Goal: Task Accomplishment & Management: Use online tool/utility

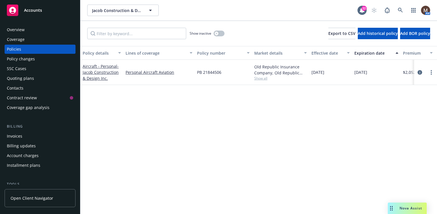
scroll to position [29, 0]
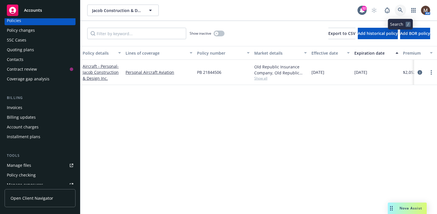
click at [401, 8] on icon at bounding box center [400, 10] width 5 height 5
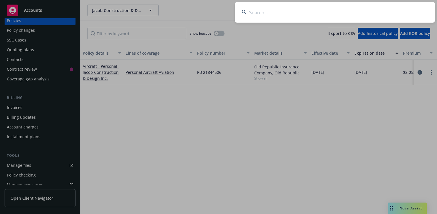
click at [257, 12] on input at bounding box center [335, 12] width 200 height 21
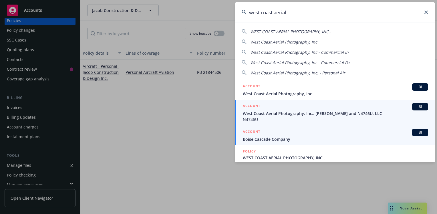
type input "west coast aerial"
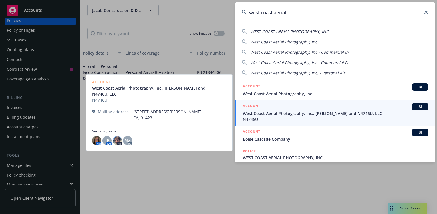
drag, startPoint x: 256, startPoint y: 113, endPoint x: 252, endPoint y: 113, distance: 4.3
click at [256, 113] on span "West Coast Aerial Photography, Inc., Mark Holtzman and N4746U, LLC" at bounding box center [335, 113] width 185 height 6
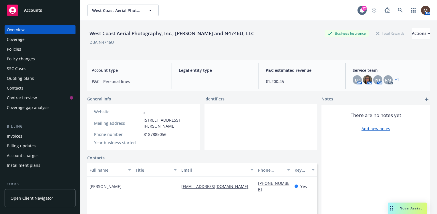
click at [14, 46] on div "Policies" at bounding box center [14, 49] width 14 height 9
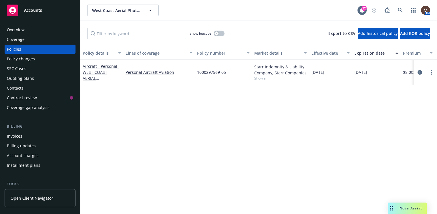
click at [17, 136] on div "Invoices" at bounding box center [14, 136] width 15 height 9
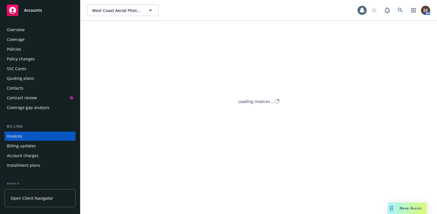
scroll to position [20, 0]
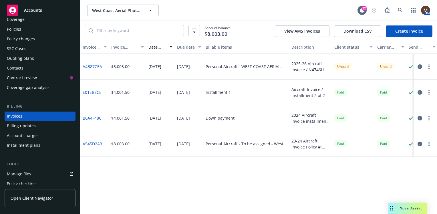
click at [21, 27] on div "Policies" at bounding box center [40, 29] width 66 height 9
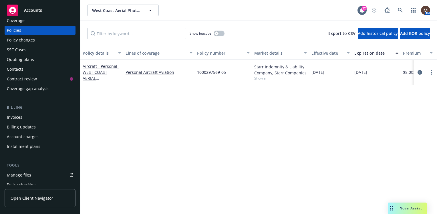
scroll to position [29, 0]
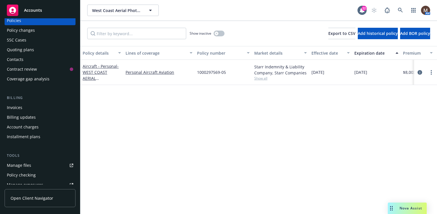
click at [22, 166] on div "Manage files" at bounding box center [19, 165] width 24 height 9
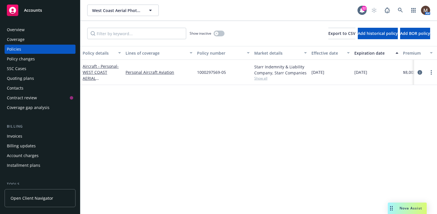
click at [20, 48] on div "Policies" at bounding box center [14, 49] width 14 height 9
click at [19, 47] on div "Policies" at bounding box center [14, 49] width 14 height 9
click at [18, 50] on div "Policies" at bounding box center [14, 49] width 14 height 9
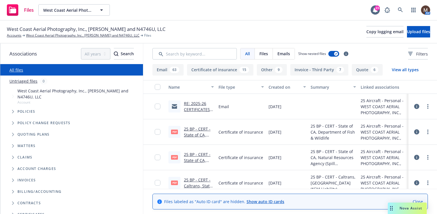
click at [197, 108] on link "RE: 2025-26 CERTIFICATES OF INSURANCE / West Coast Aerial" at bounding box center [198, 118] width 29 height 35
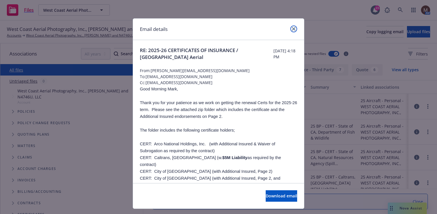
click at [292, 27] on link "close" at bounding box center [293, 28] width 7 height 7
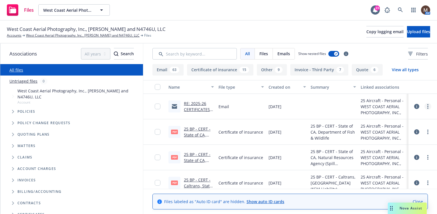
click at [424, 105] on link "more" at bounding box center [427, 106] width 7 height 7
drag, startPoint x: 386, startPoint y: 140, endPoint x: 364, endPoint y: 136, distance: 22.4
click at [386, 140] on link "Edit" at bounding box center [398, 140] width 57 height 11
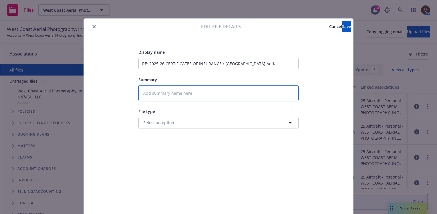
click at [150, 91] on textarea at bounding box center [218, 93] width 160 height 16
type textarea "x"
type textarea "2"
type textarea "x"
type textarea "25"
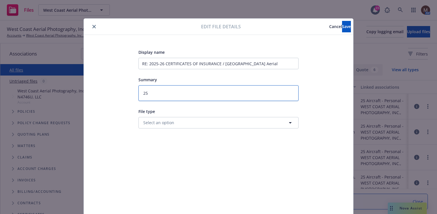
type textarea "x"
type textarea "25"
type textarea "x"
type textarea "25 B"
type textarea "x"
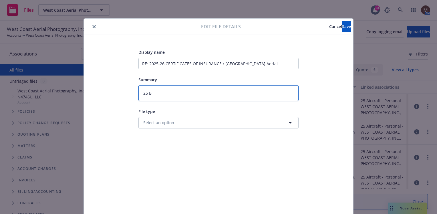
type textarea "25 BP"
type textarea "x"
type textarea "25 BP"
type textarea "x"
type textarea "25 BP -"
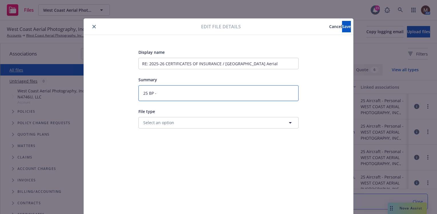
type textarea "x"
type textarea "25 BP -"
type textarea "x"
type textarea "25 BP - C"
type textarea "x"
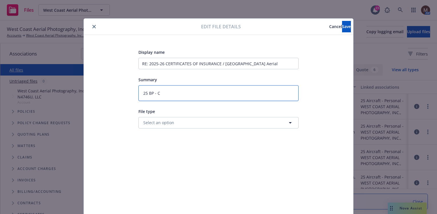
type textarea "25 BP - Ce"
type textarea "x"
type textarea "25 BP - Cer"
type textarea "x"
type textarea "25 BP - Ce"
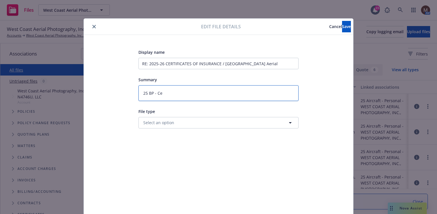
type textarea "x"
type textarea "25 BP - C"
type textarea "x"
type textarea "25 BP -"
type textarea "x"
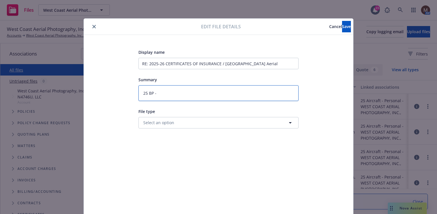
type textarea "25 BP - 2"
type textarea "x"
type textarea "25 BP - 20"
type textarea "x"
type textarea "25 BP - 202"
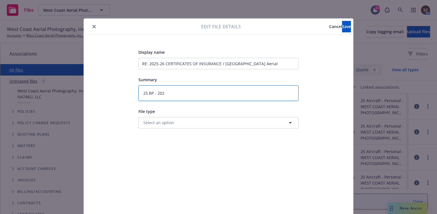
type textarea "x"
type textarea "25 BP - 2025"
type textarea "x"
type textarea "25 BP - 2025"
type textarea "x"
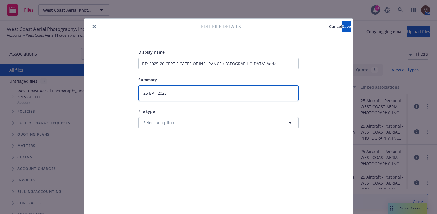
type textarea "25 BP - 2025 R"
type textarea "x"
type textarea "25 BP - 2025 Re"
type textarea "x"
type textarea "25 BP - 2025 Ren"
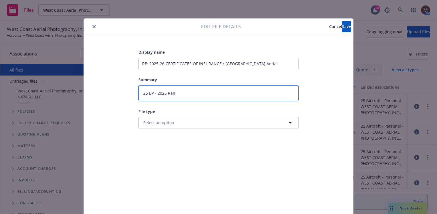
type textarea "x"
type textarea "25 BP - 2025 Rene"
type textarea "x"
type textarea "25 BP - 2025 Renew"
type textarea "x"
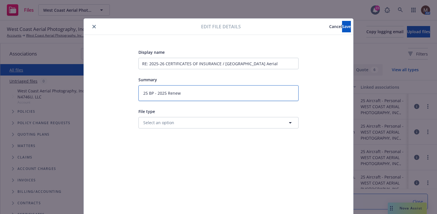
type textarea "25 BP - 2025 Renewa"
type textarea "x"
type textarea "25 BP - 2025 Renewal"
type textarea "x"
type textarea "25 BP - 2025 Renewal"
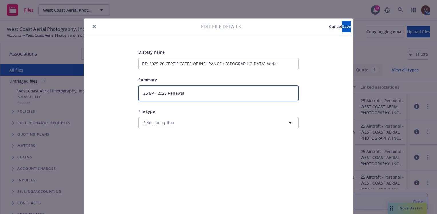
type textarea "x"
type textarea "25 BP - 2025 Renewal C"
type textarea "x"
type textarea "25 BP - 2025 Renewal Ce"
type textarea "x"
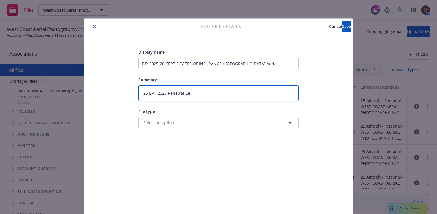
type textarea "25 BP - 2025 Renewal Cer"
type textarea "x"
type textarea "25 BP - 2025 Renewal Cert"
type textarea "x"
type textarea "25 BP - 2025 Renewal Certs"
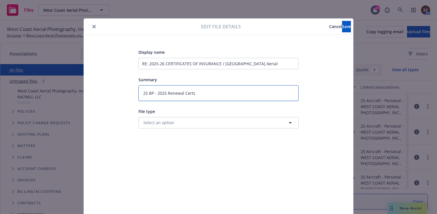
type textarea "x"
type textarea "25 BP - 2025 Renewal Certs"
type textarea "x"
type textarea "25 BP - 2025 Renewal Certs t"
type textarea "x"
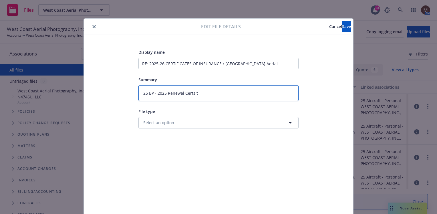
type textarea "25 BP - 2025 Renewal Certs to"
type textarea "x"
type textarea "25 BP - 2025 Renewal Certs to"
type textarea "x"
type textarea "25 BP - 2025 Renewal Certs to i"
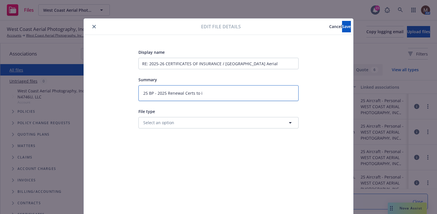
type textarea "x"
type textarea "25 BP - 2025 Renewal Certs to in"
type textarea "x"
type textarea "25 BP - 2025 Renewal Certs to ins"
type textarea "x"
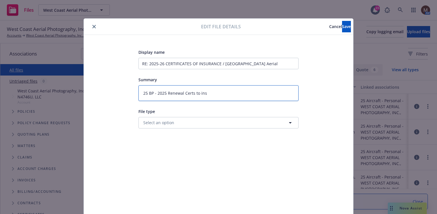
type textarea "25 BP - 2025 Renewal Certs to insu"
type textarea "x"
type textarea "25 BP - 2025 Renewal Certs to insur"
type textarea "x"
type textarea "25 BP - 2025 Renewal Certs to insure"
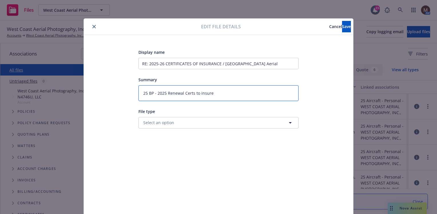
type textarea "x"
type textarea "25 BP - 2025 Renewal Certs to insured"
type textarea "x"
type textarea "25 BP - 2025 Renewal Certs to insured"
click at [342, 23] on button "Save" at bounding box center [346, 26] width 9 height 11
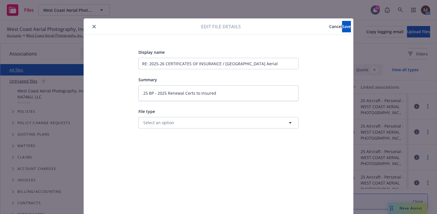
type textarea "x"
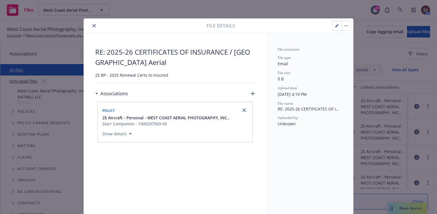
click at [92, 25] on icon "close" at bounding box center [93, 25] width 3 height 3
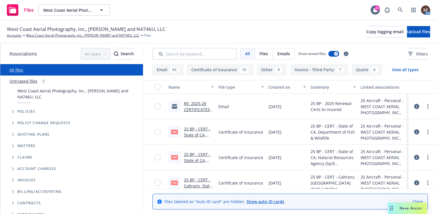
drag, startPoint x: 55, startPoint y: 34, endPoint x: 101, endPoint y: 64, distance: 54.7
click at [55, 34] on link "West Coast Aerial Photography, Inc., Mark Holtzman and N4746U, LLC" at bounding box center [83, 35] width 114 height 5
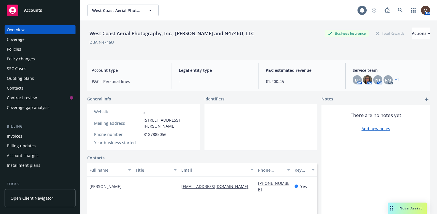
click at [19, 49] on div "Policies" at bounding box center [14, 49] width 14 height 9
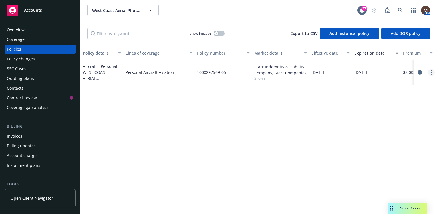
click at [431, 71] on icon "more" at bounding box center [431, 72] width 1 height 5
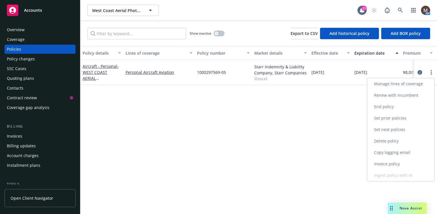
click at [389, 150] on link "Copy logging email" at bounding box center [400, 152] width 67 height 11
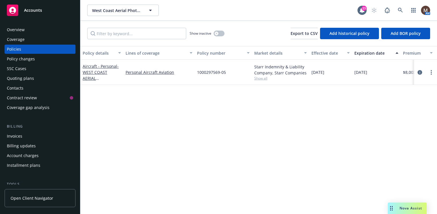
click at [16, 47] on div "Policies" at bounding box center [14, 49] width 14 height 9
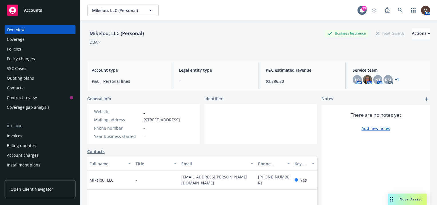
click at [28, 58] on div "Policy changes" at bounding box center [21, 58] width 28 height 9
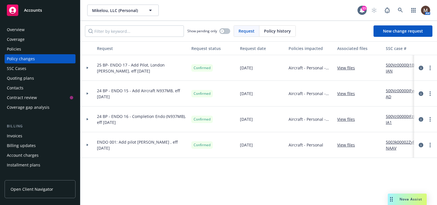
click at [348, 93] on link "View files" at bounding box center [348, 94] width 22 height 6
click at [398, 8] on icon at bounding box center [400, 10] width 5 height 5
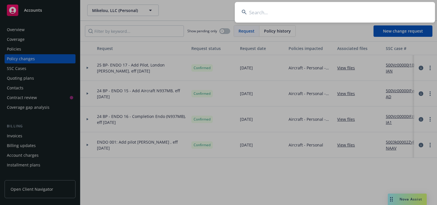
click at [256, 13] on input at bounding box center [335, 12] width 200 height 21
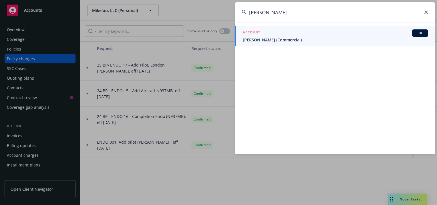
type input "russel sk"
click at [255, 39] on span "Russell Scoffield (Commercial)" at bounding box center [335, 40] width 185 height 6
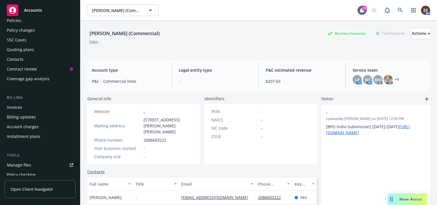
scroll to position [57, 0]
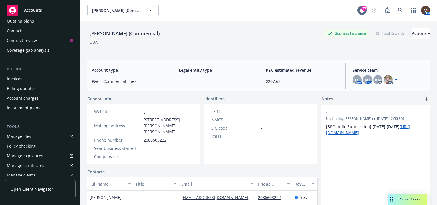
click at [29, 136] on div "Manage files" at bounding box center [19, 136] width 24 height 9
click at [398, 9] on icon at bounding box center [400, 10] width 5 height 5
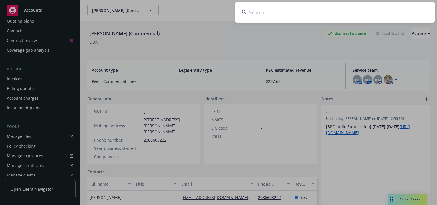
click at [259, 11] on input at bounding box center [335, 12] width 200 height 21
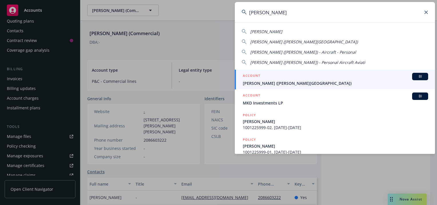
type input "fred rogne"
click at [253, 81] on span "Fred Rogne (E.H. Hursh)" at bounding box center [335, 83] width 185 height 6
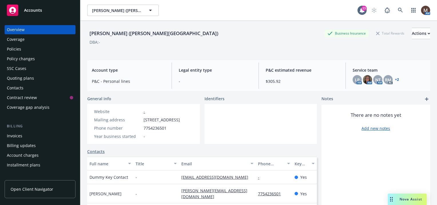
click at [19, 47] on div "Policies" at bounding box center [14, 49] width 14 height 9
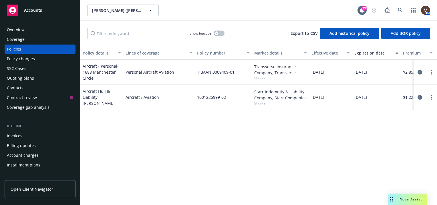
click at [35, 9] on span "Accounts" at bounding box center [33, 10] width 18 height 5
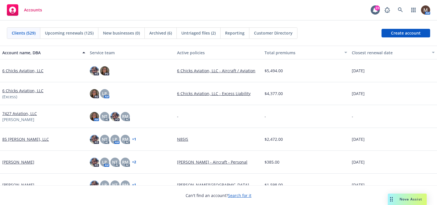
click at [66, 33] on span "Upcoming renewals (125)" at bounding box center [69, 33] width 49 height 6
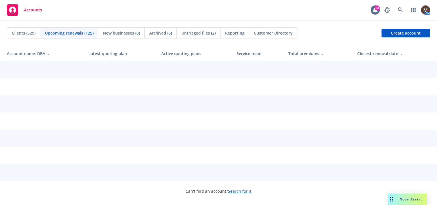
click at [66, 33] on span "Upcoming renewals (125)" at bounding box center [69, 33] width 49 height 6
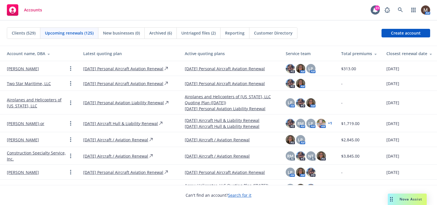
drag, startPoint x: 396, startPoint y: 52, endPoint x: 173, endPoint y: 144, distance: 241.3
click at [395, 52] on div "Closest renewal date" at bounding box center [409, 54] width 46 height 6
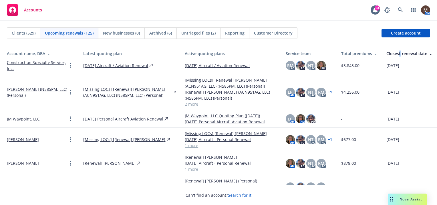
scroll to position [143, 0]
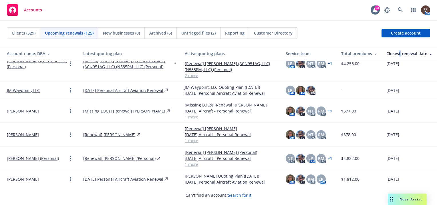
click at [31, 157] on link "[PERSON_NAME] (Personal)" at bounding box center [33, 159] width 52 height 6
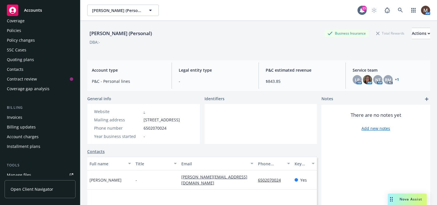
scroll to position [29, 0]
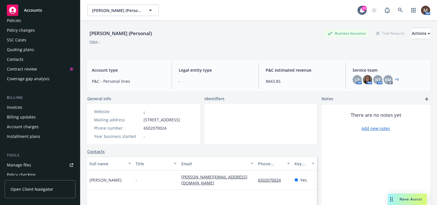
click at [29, 163] on div "Manage files" at bounding box center [19, 165] width 24 height 9
click at [21, 21] on div "Policies" at bounding box center [14, 20] width 14 height 9
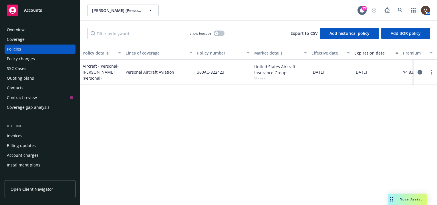
click at [414, 63] on div at bounding box center [425, 72] width 23 height 25
click at [391, 63] on div "10/16/2025" at bounding box center [376, 72] width 49 height 25
click at [414, 61] on div at bounding box center [425, 72] width 23 height 25
click at [19, 133] on div "Invoices" at bounding box center [14, 136] width 15 height 9
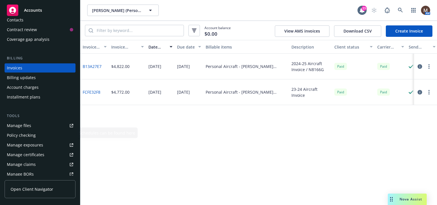
scroll to position [81, 0]
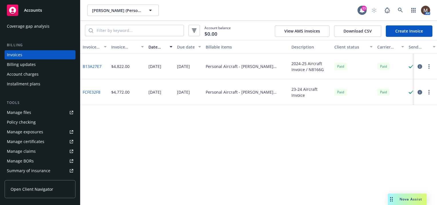
click at [29, 112] on div "Manage files" at bounding box center [19, 112] width 24 height 9
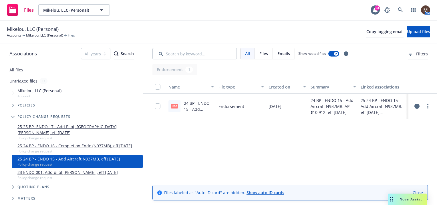
click at [204, 101] on link "24 BP - ENDO 15 - Add Aircraft N937MB, AP $10,912, eff [DATE].pdf" at bounding box center [197, 118] width 26 height 35
click at [49, 34] on link "Mikelou, LLC (Personal)" at bounding box center [44, 35] width 37 height 5
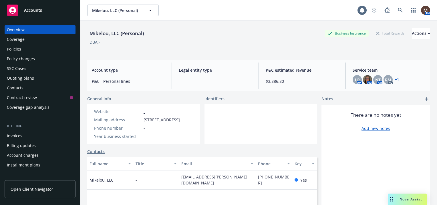
click at [17, 49] on div "Policies" at bounding box center [14, 49] width 14 height 9
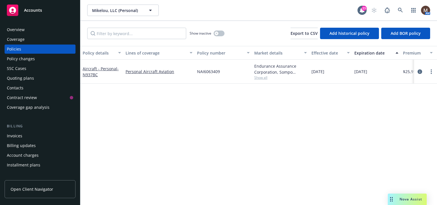
click at [24, 30] on div "Overview" at bounding box center [40, 29] width 66 height 9
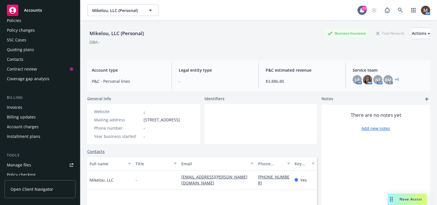
scroll to position [57, 0]
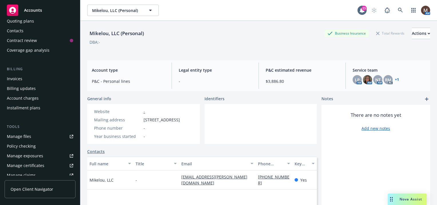
click at [31, 136] on link "Manage files" at bounding box center [40, 136] width 71 height 9
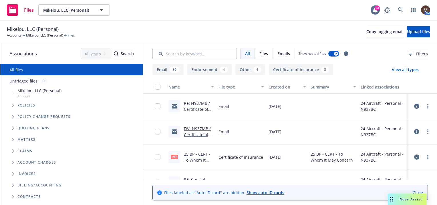
click at [195, 107] on link "Re: N937MB / Certificate of Insurance / Mikelou, LLC" at bounding box center [197, 112] width 26 height 23
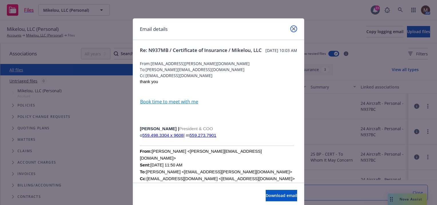
click at [293, 27] on icon "close" at bounding box center [293, 28] width 3 height 3
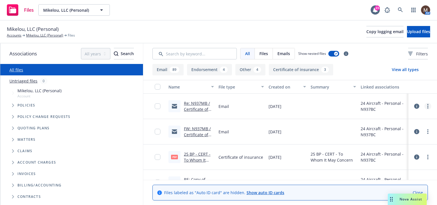
click at [424, 105] on link "more" at bounding box center [427, 106] width 7 height 7
drag, startPoint x: 396, startPoint y: 115, endPoint x: 374, endPoint y: 125, distance: 24.1
click at [395, 115] on link "Archive" at bounding box center [398, 117] width 57 height 11
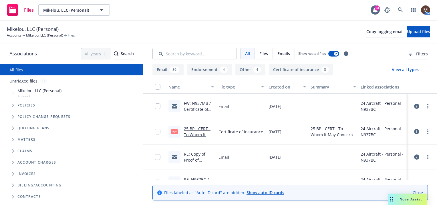
click at [195, 108] on link "FW: N937MB / Certificate of Insurance / Mikelou, LLC" at bounding box center [197, 112] width 27 height 23
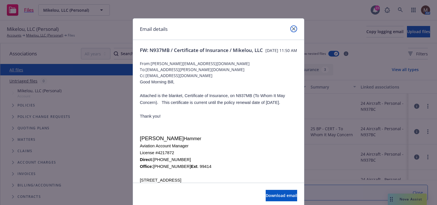
drag, startPoint x: 291, startPoint y: 27, endPoint x: 276, endPoint y: 42, distance: 20.8
click at [292, 27] on icon "close" at bounding box center [293, 28] width 3 height 3
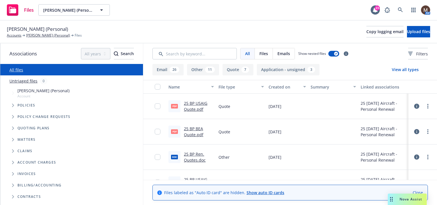
click at [201, 102] on link "25 BP USAIG Quote.pdf" at bounding box center [195, 106] width 23 height 11
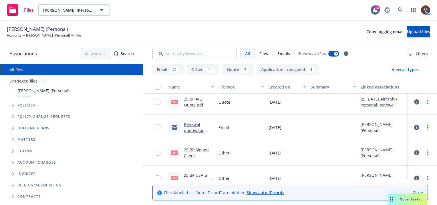
scroll to position [114, 0]
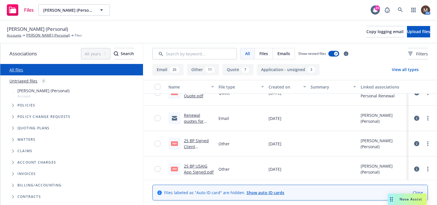
click at [201, 140] on link "25 BP Signed Client Renewal.pdf" at bounding box center [196, 146] width 25 height 17
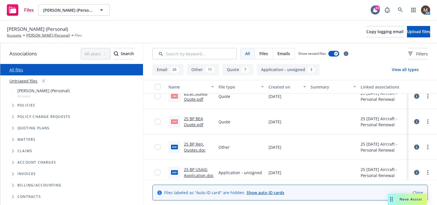
scroll to position [0, 0]
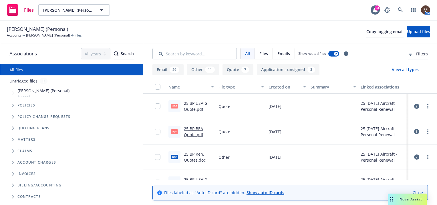
click at [202, 102] on link "25 BP USAIG Quote.pdf" at bounding box center [195, 106] width 23 height 11
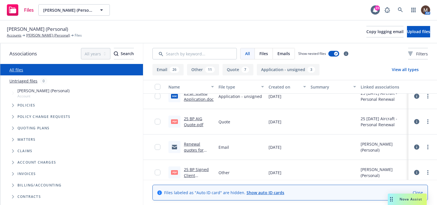
scroll to position [114, 0]
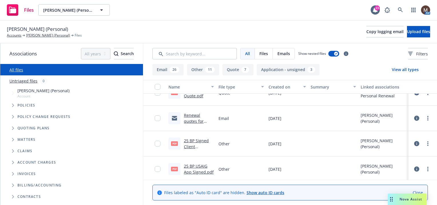
click at [199, 141] on link "25 BP Signed Client Renewal.pdf" at bounding box center [196, 146] width 25 height 17
click at [46, 34] on link "[PERSON_NAME] (Personal)" at bounding box center [48, 35] width 44 height 5
